Goal: Task Accomplishment & Management: Manage account settings

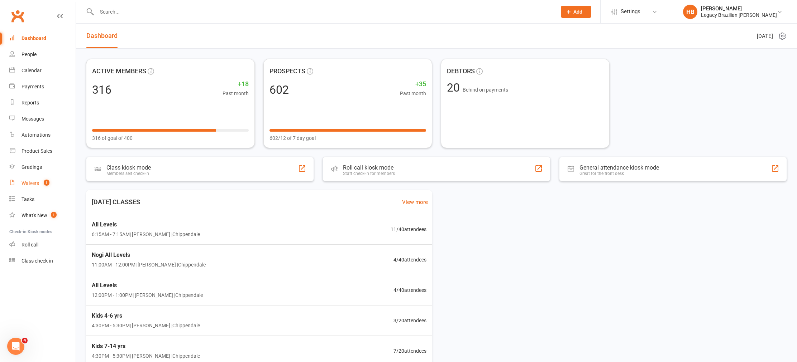
click at [38, 183] on div "Waivers" at bounding box center [30, 184] width 18 height 6
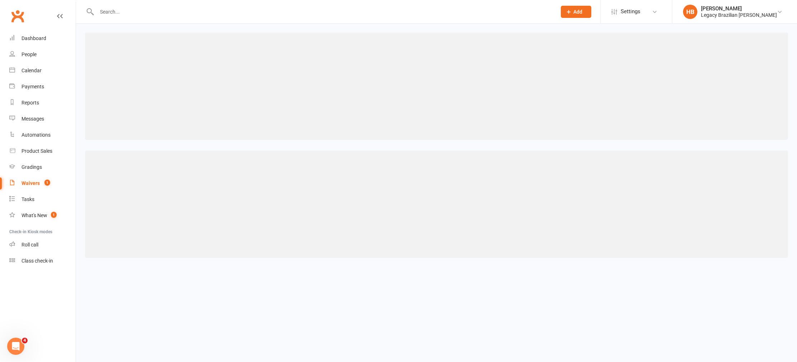
click at [155, 7] on input "text" at bounding box center [323, 12] width 457 height 10
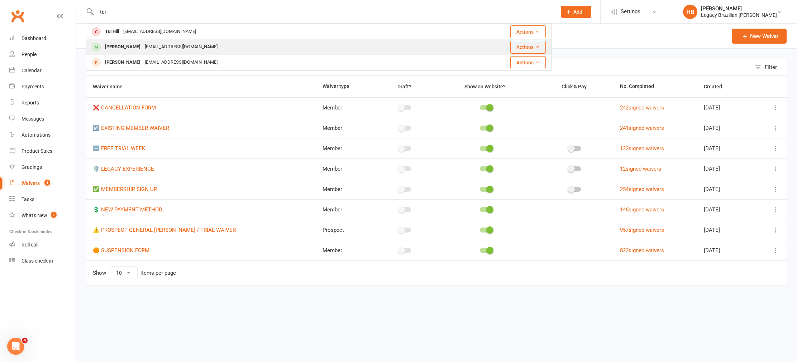
type input "tui"
click at [142, 45] on div "[PERSON_NAME]" at bounding box center [123, 47] width 40 height 10
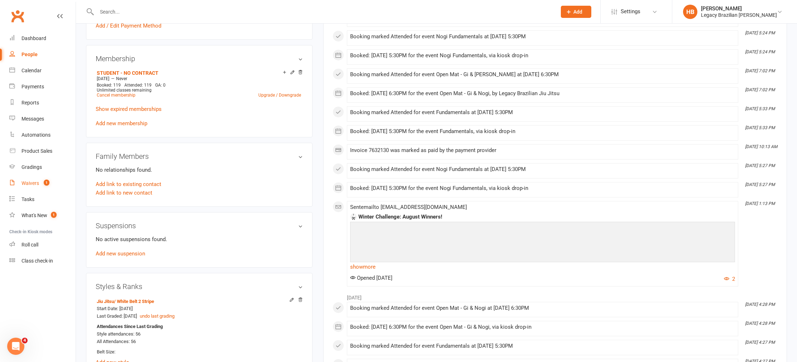
scroll to position [217, 0]
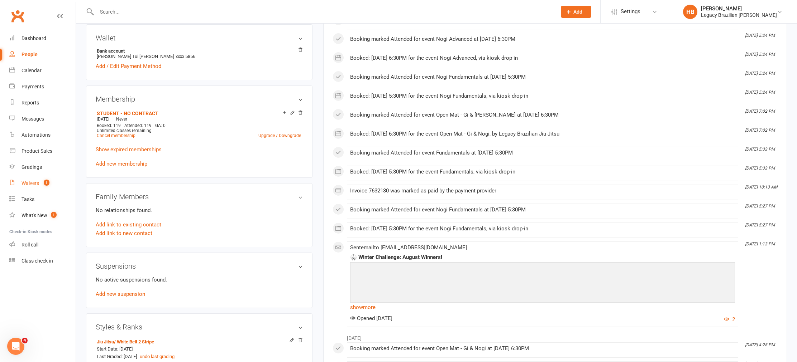
click at [42, 186] on count-badge "1" at bounding box center [44, 184] width 9 height 6
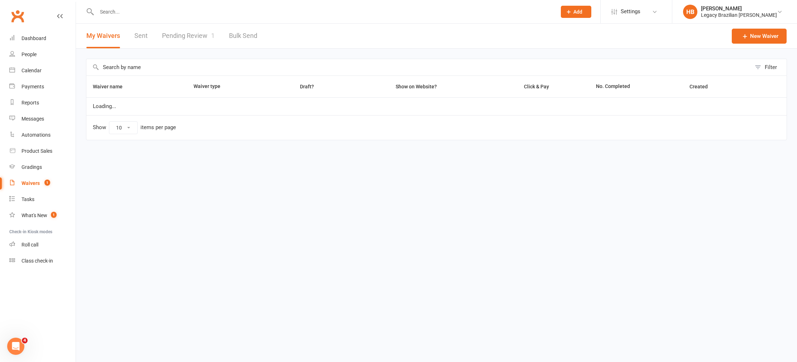
click at [191, 30] on link "Pending Review 1" at bounding box center [188, 36] width 53 height 25
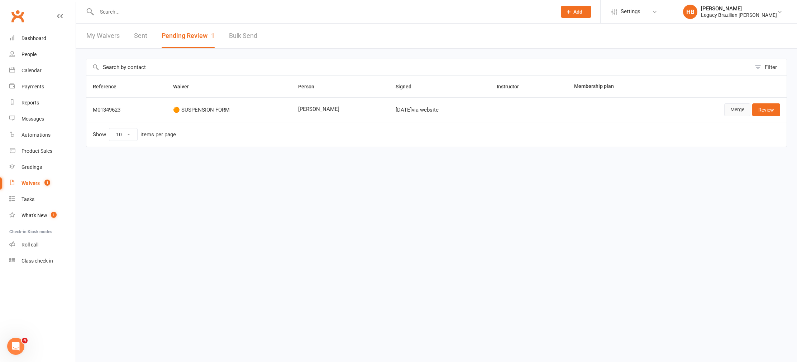
click at [732, 110] on link "Merge" at bounding box center [737, 110] width 26 height 13
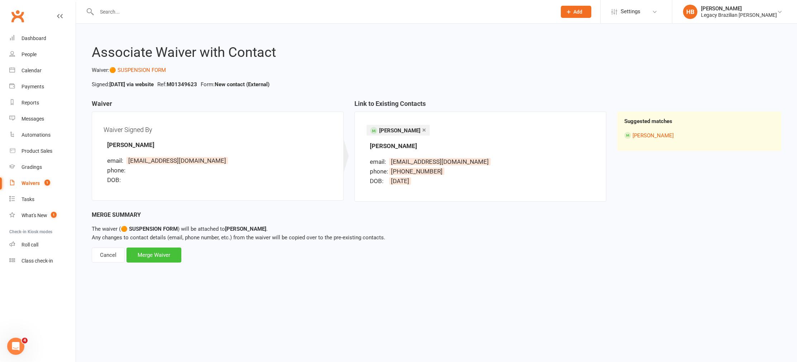
click at [169, 252] on div "Merge Waiver" at bounding box center [153, 255] width 55 height 15
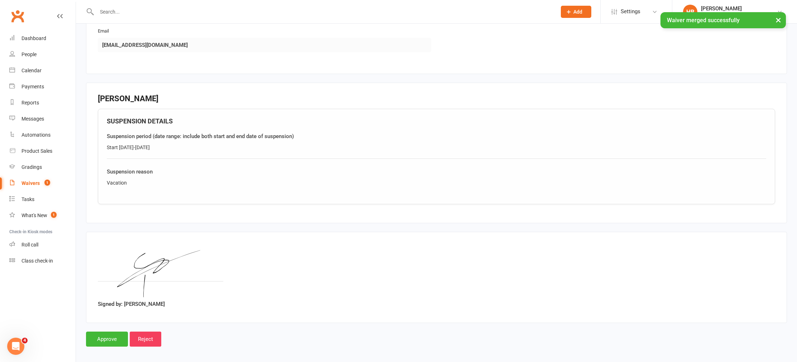
drag, startPoint x: 154, startPoint y: 149, endPoint x: 119, endPoint y: 149, distance: 35.1
click at [119, 149] on div "Start [DATE]-[DATE]" at bounding box center [436, 148] width 659 height 8
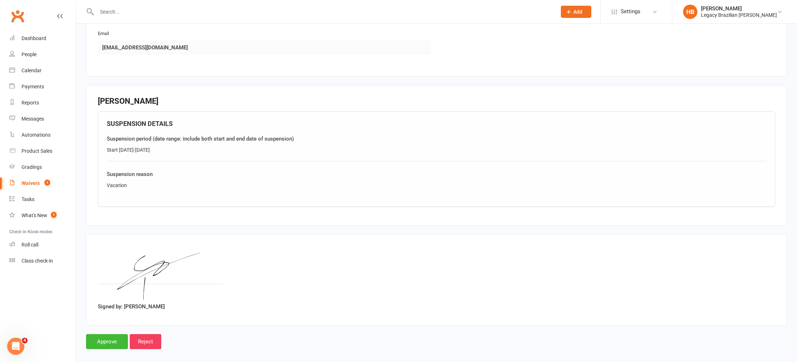
copy div "[DATE]-[DATE]"
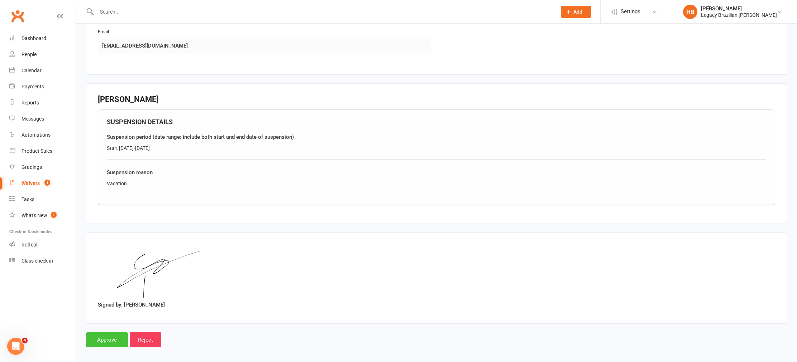
scroll to position [163, 0]
click at [117, 341] on input "Approve" at bounding box center [107, 339] width 42 height 15
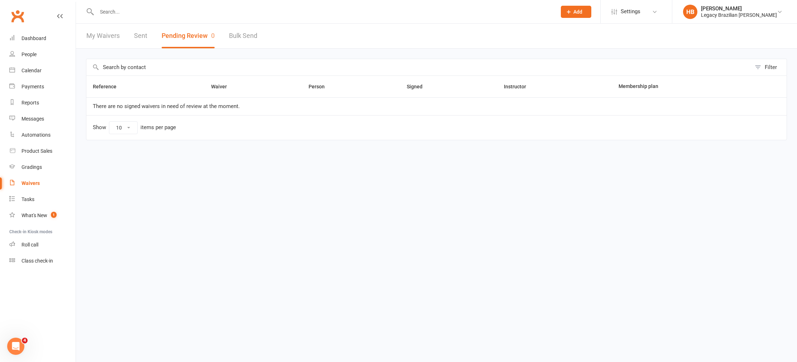
click at [132, 13] on input "text" at bounding box center [323, 12] width 457 height 10
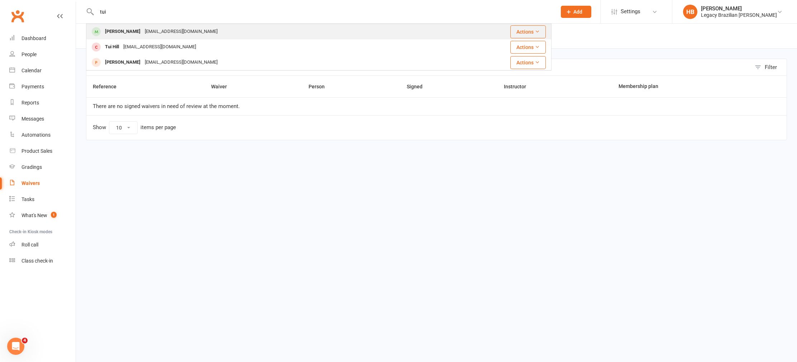
type input "tui"
click at [127, 28] on div "[PERSON_NAME]" at bounding box center [123, 32] width 40 height 10
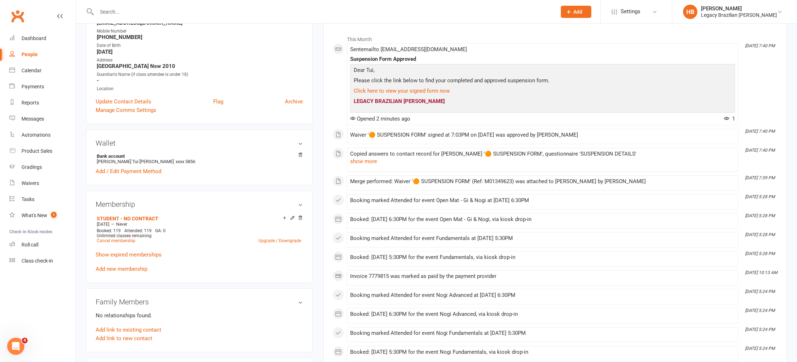
scroll to position [119, 0]
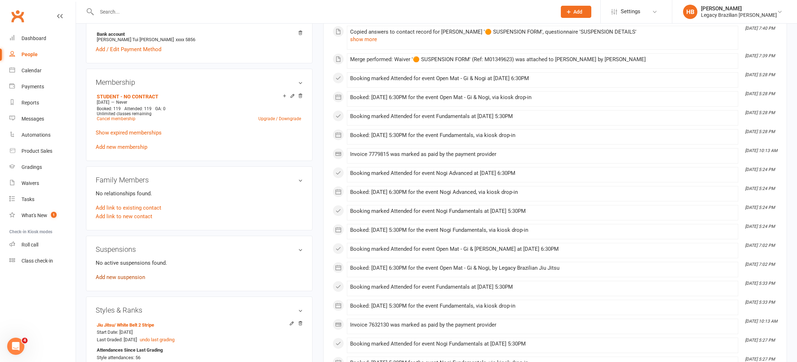
click at [125, 278] on link "Add new suspension" at bounding box center [120, 277] width 49 height 6
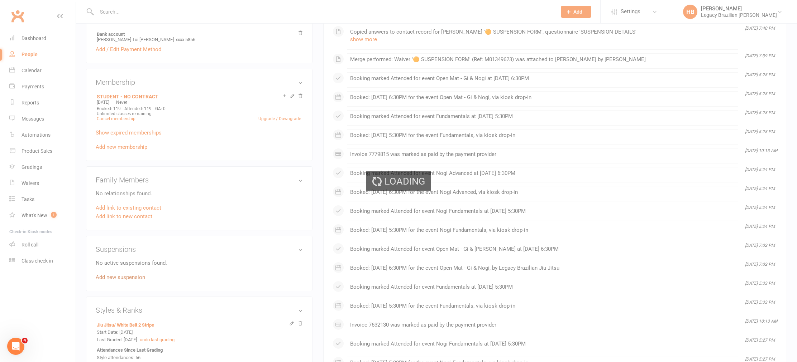
scroll to position [232, 0]
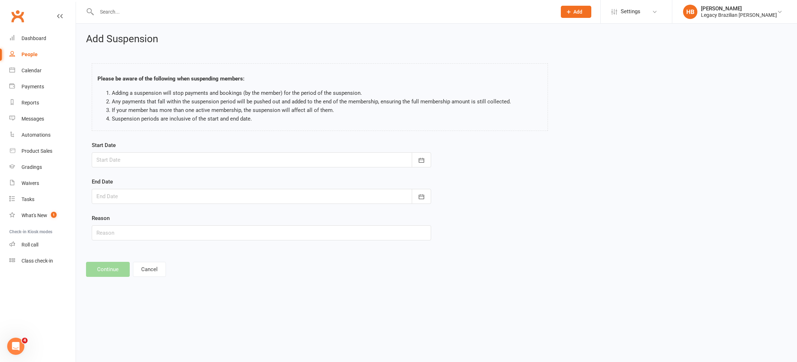
click at [183, 165] on div at bounding box center [261, 160] width 339 height 15
click at [167, 232] on span "17" at bounding box center [168, 233] width 6 height 6
type input "[DATE]"
click at [165, 200] on div at bounding box center [261, 196] width 339 height 15
click at [265, 230] on input "text" at bounding box center [261, 233] width 339 height 15
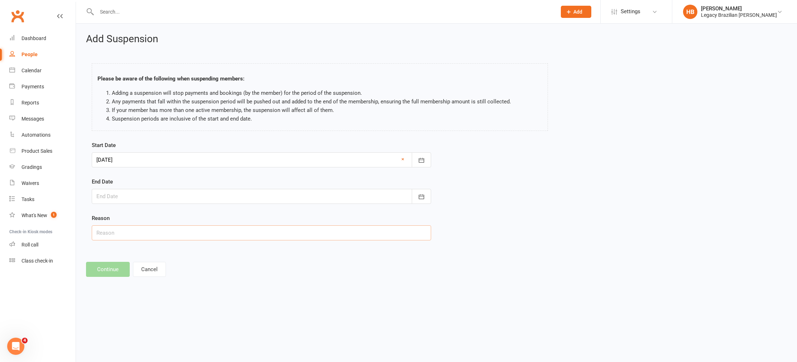
paste input "[DATE]-[DATE]"
type input "[DATE]-[DATE]"
drag, startPoint x: 177, startPoint y: 235, endPoint x: -3, endPoint y: 229, distance: 179.2
click at [0, 229] on html "Prospect Member Non-attending contact Class / event Appointment Grading event T…" at bounding box center [398, 148] width 797 height 297
click at [146, 189] on div at bounding box center [261, 196] width 339 height 15
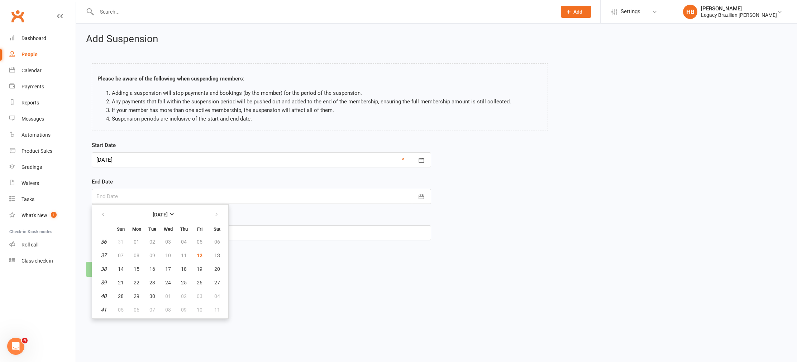
click at [224, 214] on th at bounding box center [217, 215] width 18 height 16
click at [219, 216] on button "button" at bounding box center [216, 214] width 15 height 13
click at [125, 284] on button "16" at bounding box center [120, 282] width 15 height 13
type input "[DATE]"
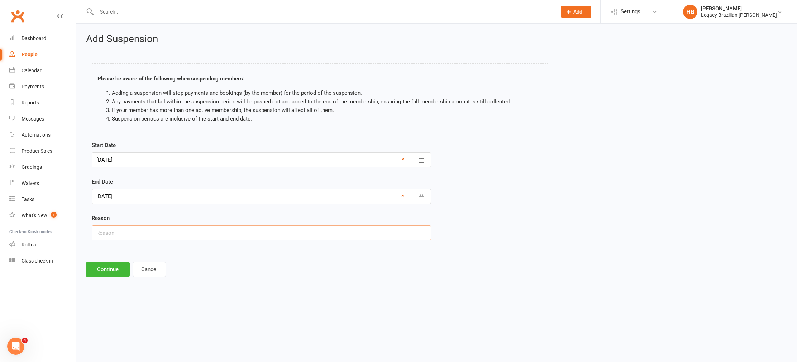
click at [150, 237] on input "text" at bounding box center [261, 233] width 339 height 15
paste input "[DATE]-[DATE]"
type input "[DATE]-[DATE]"
drag, startPoint x: 86, startPoint y: 233, endPoint x: 44, endPoint y: 232, distance: 42.6
click at [44, 232] on ui-view "Prospect Member Non-attending contact Class / event Appointment Grading event T…" at bounding box center [398, 144] width 797 height 285
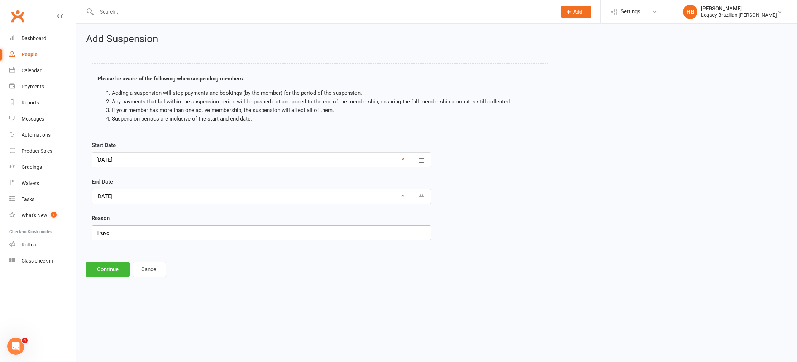
type input "Travel"
click at [111, 272] on button "Continue" at bounding box center [108, 269] width 44 height 15
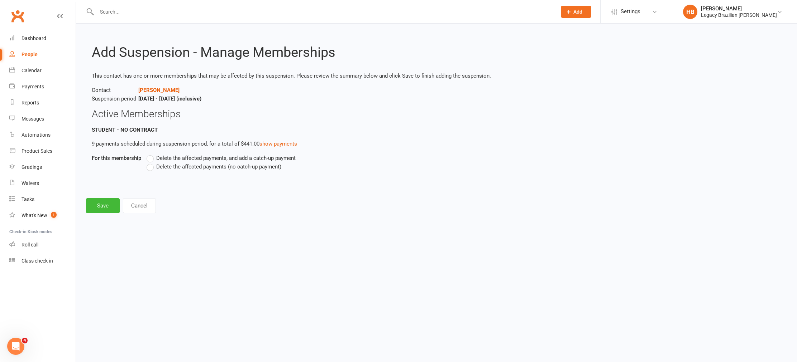
click at [150, 159] on label "Delete the affected payments, and add a catch-up payment" at bounding box center [220, 158] width 149 height 9
click at [150, 154] on input "Delete the affected payments, and add a catch-up payment" at bounding box center [148, 154] width 5 height 0
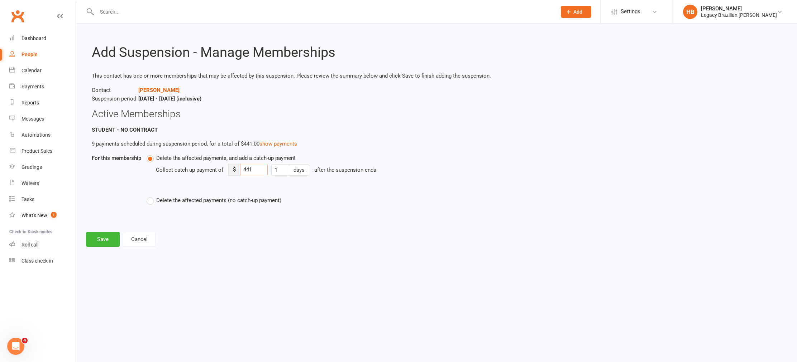
click at [254, 169] on input "441" at bounding box center [254, 169] width 28 height 11
type input "45"
click at [110, 235] on button "Save" at bounding box center [103, 239] width 34 height 15
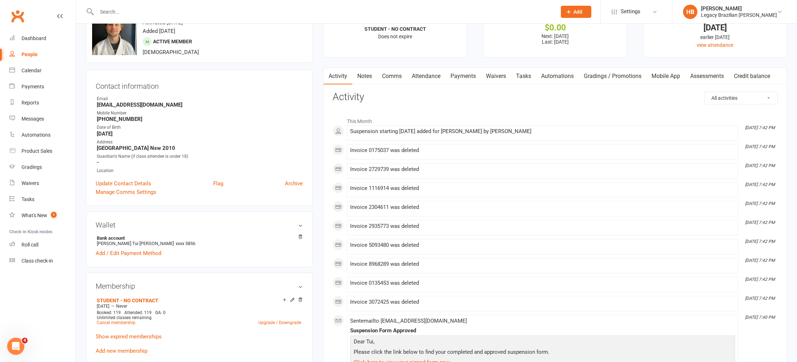
scroll to position [62, 0]
